Goal: Book appointment/travel/reservation

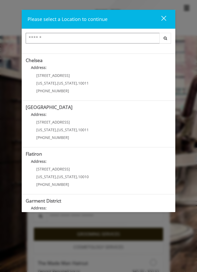
scroll to position [44, 0]
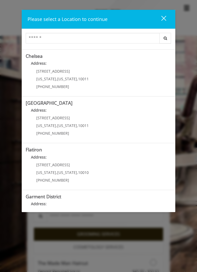
click at [51, 170] on span "[US_STATE]" at bounding box center [46, 172] width 20 height 5
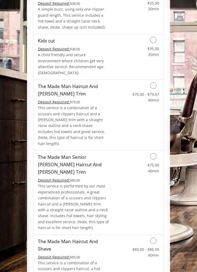
scroll to position [423, 0]
click at [154, 83] on icon "Grooming services" at bounding box center [154, 86] width 6 height 6
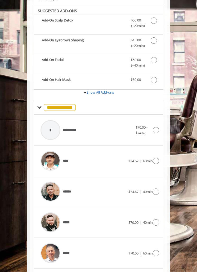
scroll to position [208, 0]
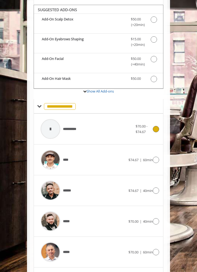
click at [155, 126] on icon at bounding box center [156, 129] width 6 height 6
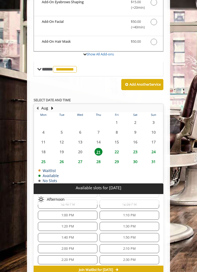
scroll to position [21, 0]
click at [53, 246] on span "2:00 PM" at bounding box center [67, 248] width 55 height 4
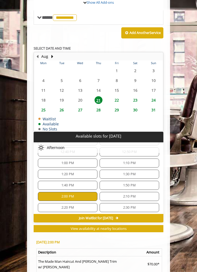
scroll to position [358, 0]
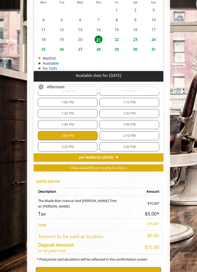
click at [126, 268] on button "BOOK NOW" at bounding box center [98, 274] width 125 height 12
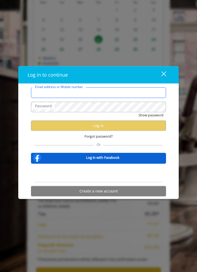
type input "**********"
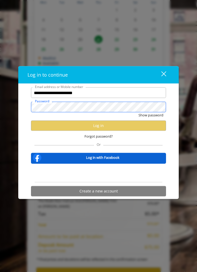
scroll to position [0, 0]
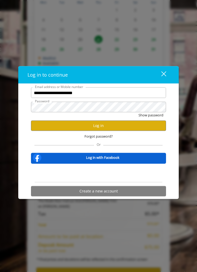
click at [49, 131] on button "Log in" at bounding box center [98, 126] width 135 height 10
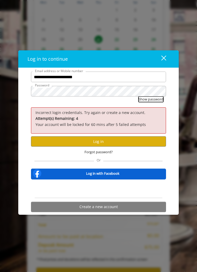
click at [152, 102] on button "Show password" at bounding box center [151, 100] width 25 height 6
click at [61, 147] on button "Log in" at bounding box center [98, 141] width 135 height 10
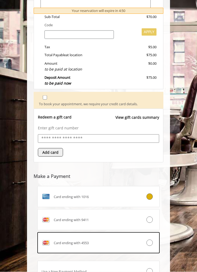
scroll to position [230, 0]
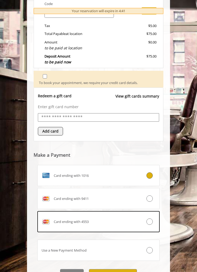
click at [127, 269] on button "Pay $75.00 and Book" at bounding box center [113, 275] width 48 height 12
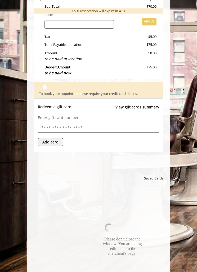
scroll to position [297, 0]
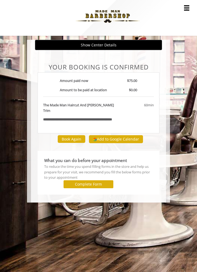
click at [141, 224] on html "**********" at bounding box center [98, 136] width 197 height 272
